Goal: Task Accomplishment & Management: Use online tool/utility

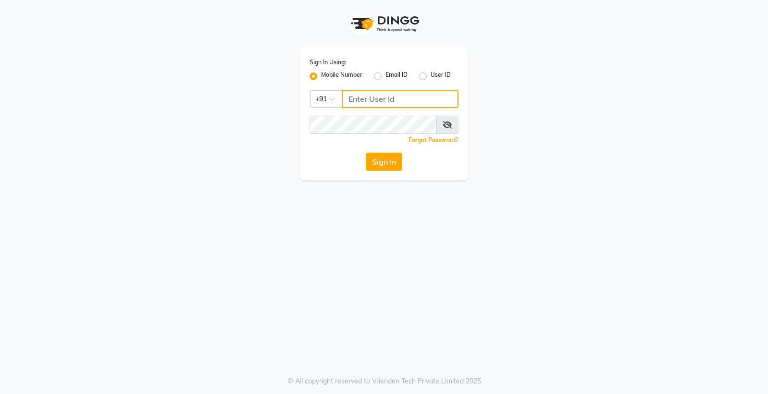
click at [375, 95] on input "Username" at bounding box center [400, 99] width 117 height 18
type input "9056166698"
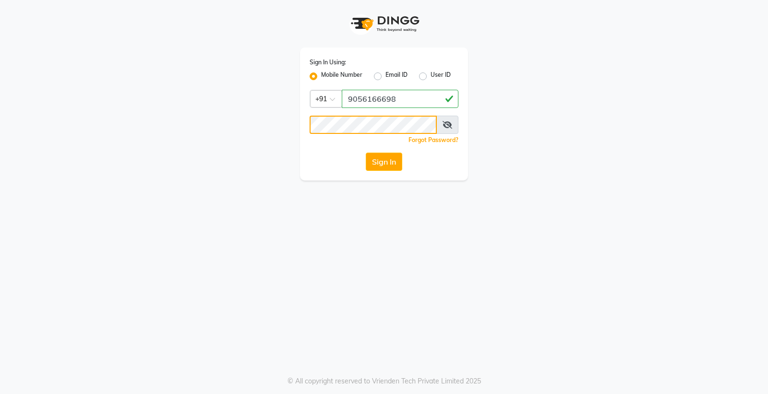
click at [366, 153] on button "Sign In" at bounding box center [384, 162] width 36 height 18
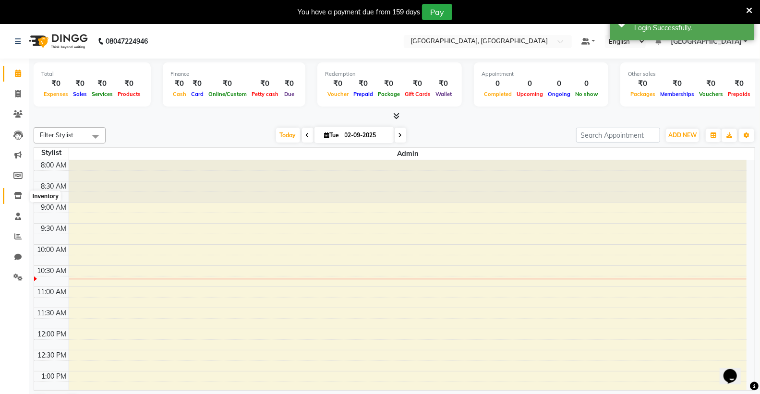
click at [17, 195] on icon at bounding box center [18, 195] width 8 height 7
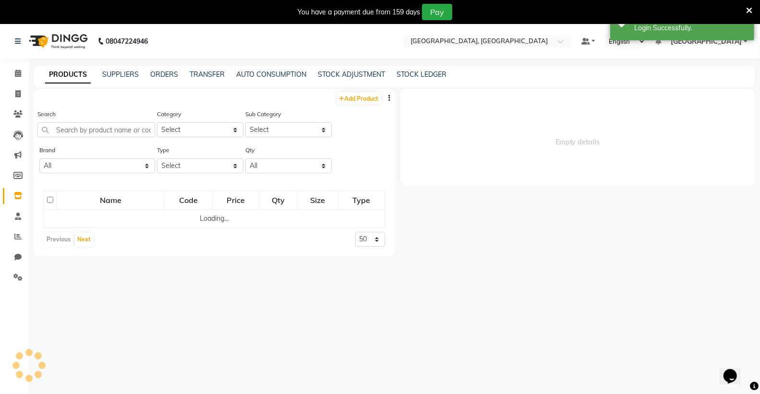
select select
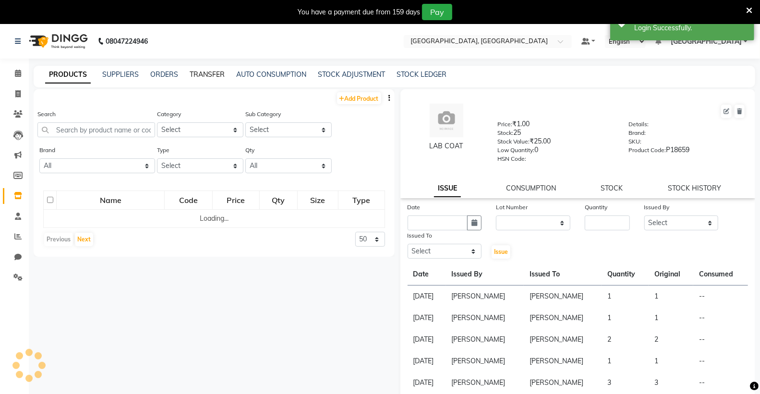
click at [202, 71] on link "TRANSFER" at bounding box center [207, 74] width 35 height 9
select select "sender"
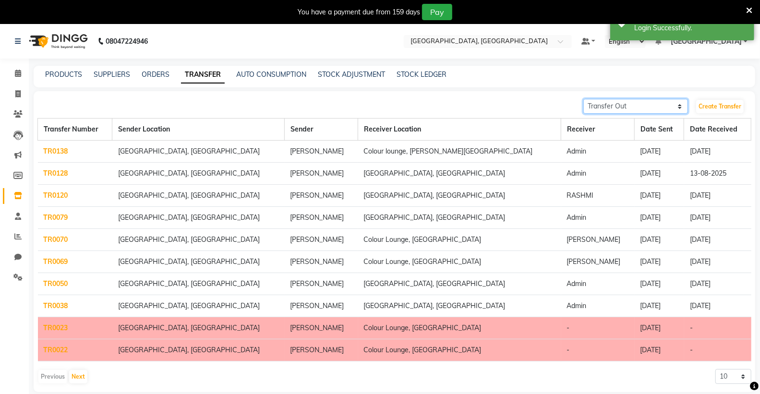
click at [639, 105] on select "Transfer In Transfer Out" at bounding box center [635, 106] width 105 height 15
click at [583, 99] on select "Transfer In Transfer Out" at bounding box center [635, 106] width 105 height 15
click at [709, 106] on link "Create Transfer" at bounding box center [720, 106] width 48 height 13
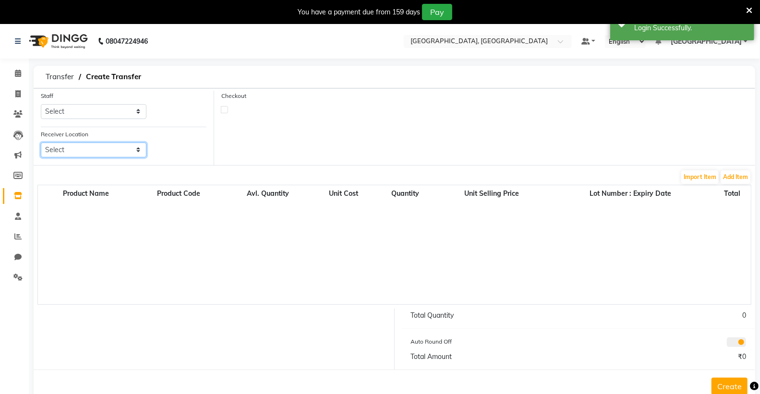
click at [89, 151] on select "Select" at bounding box center [94, 150] width 106 height 15
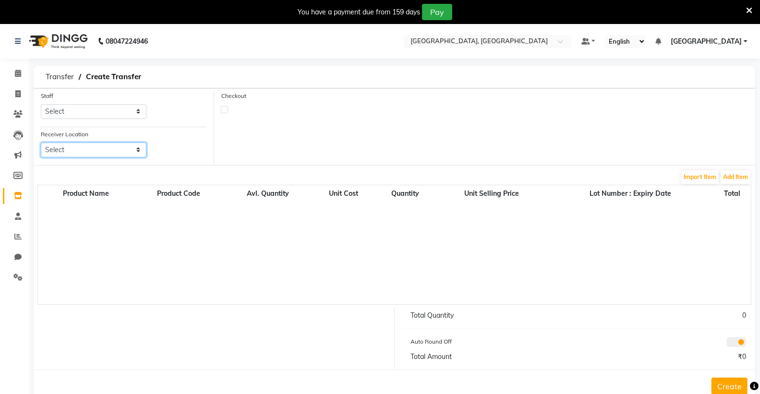
click at [89, 151] on select "Select" at bounding box center [94, 150] width 106 height 15
click at [41, 143] on select "Select" at bounding box center [94, 150] width 106 height 15
click at [87, 154] on select "Select" at bounding box center [94, 150] width 106 height 15
click at [41, 143] on select "Select" at bounding box center [94, 150] width 106 height 15
click at [87, 160] on div "Receiver Location Select" at bounding box center [94, 147] width 120 height 36
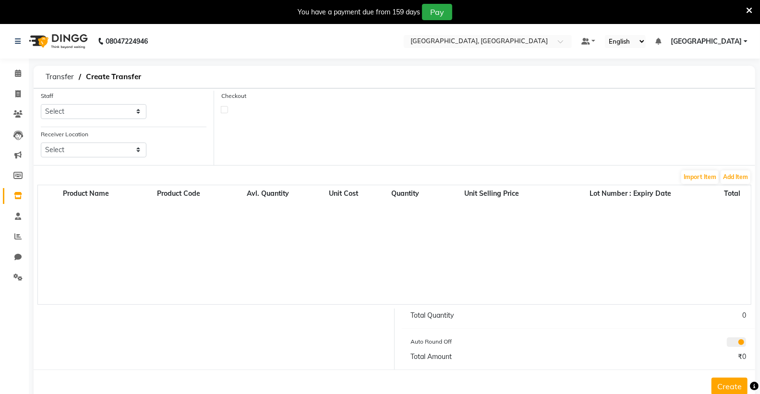
click at [225, 111] on label at bounding box center [224, 109] width 7 height 7
click at [225, 111] on input "checkbox" at bounding box center [224, 109] width 6 height 6
checkbox input "true"
select select "true"
select select "3459"
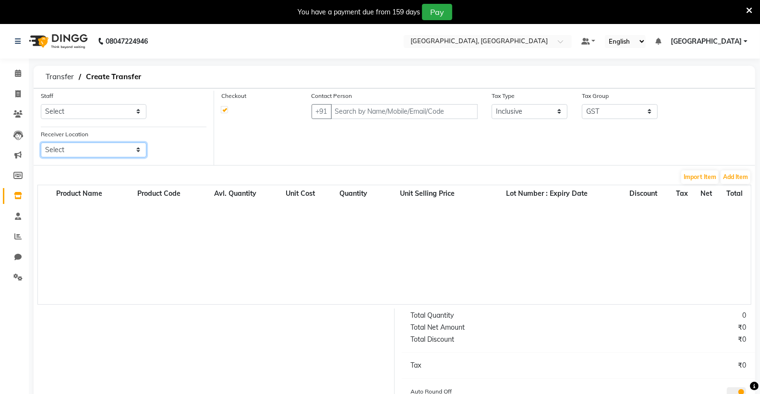
click at [70, 151] on select "Select" at bounding box center [94, 150] width 106 height 15
click at [41, 143] on select "Select" at bounding box center [94, 150] width 106 height 15
click at [415, 111] on input "text" at bounding box center [404, 111] width 147 height 15
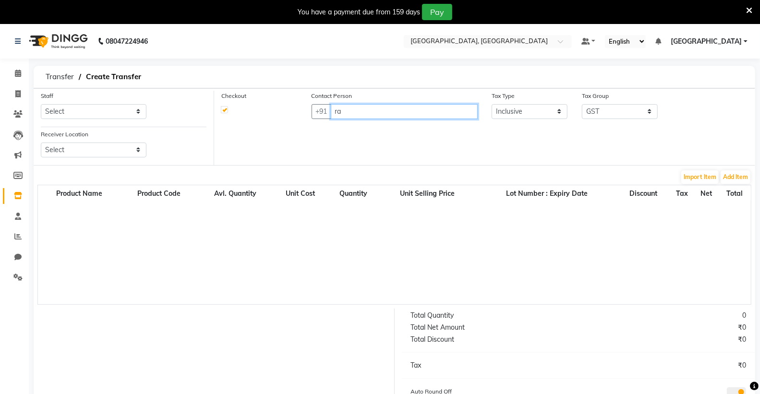
type input "r"
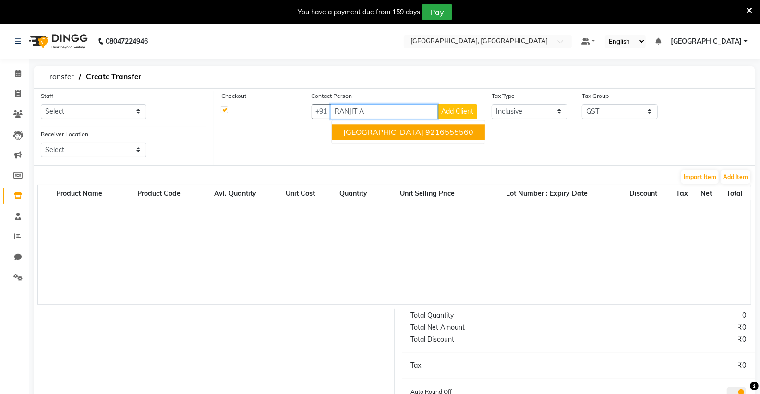
click at [406, 132] on span "[GEOGRAPHIC_DATA]" at bounding box center [383, 132] width 80 height 10
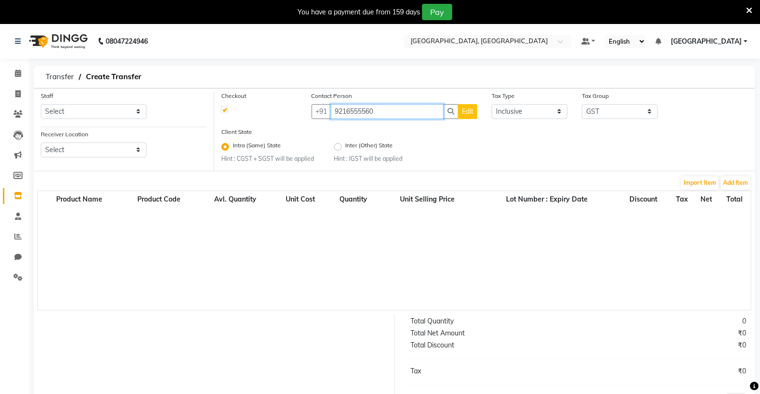
type input "9216555560"
click at [49, 150] on select "Select" at bounding box center [94, 150] width 106 height 15
click at [41, 143] on select "Select" at bounding box center [94, 150] width 106 height 15
click at [224, 109] on label at bounding box center [224, 109] width 7 height 7
click at [224, 109] on input "checkbox" at bounding box center [224, 109] width 6 height 6
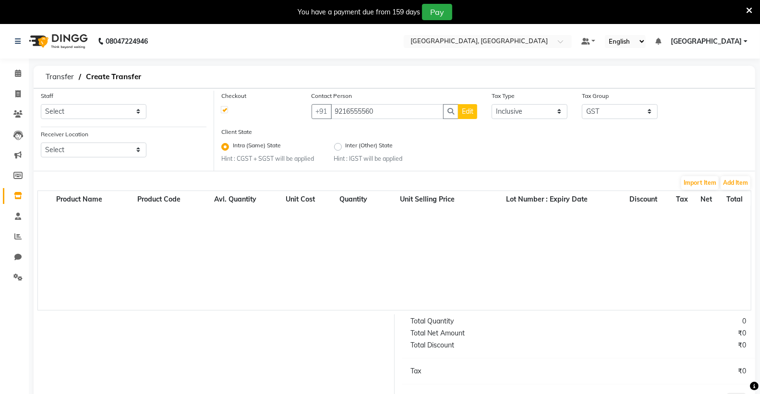
checkbox input "false"
